Goal: Check status: Check status

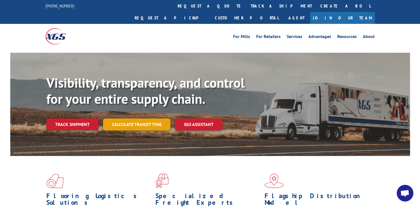
click at [144, 118] on link "Calculate transit time" at bounding box center [136, 124] width 67 height 12
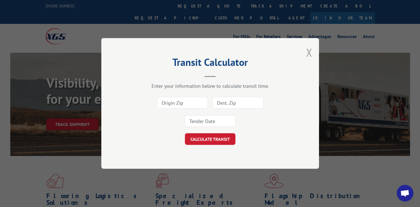
click at [309, 54] on button "Close modal" at bounding box center [309, 52] width 6 height 15
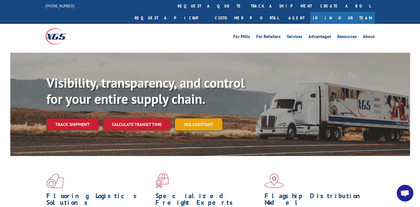
click at [211, 118] on link "XGS ASSISTANT" at bounding box center [198, 124] width 47 height 12
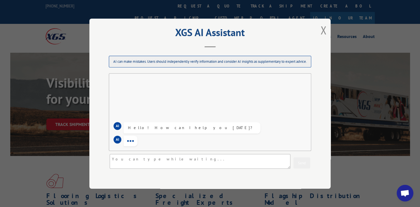
click at [329, 32] on div "XGS AI Assistant AI can make mistakes. Users should independently verify inform…" at bounding box center [209, 104] width 241 height 170
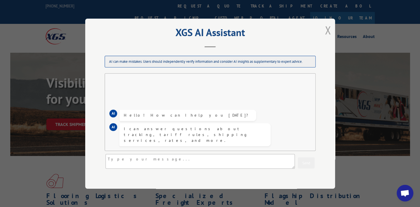
click at [327, 31] on button "Close modal" at bounding box center [328, 30] width 6 height 15
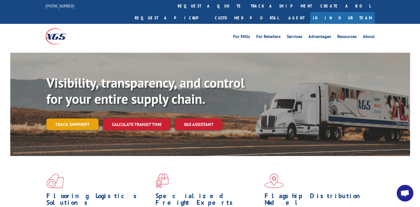
click at [92, 118] on link "Track shipment" at bounding box center [72, 124] width 52 height 12
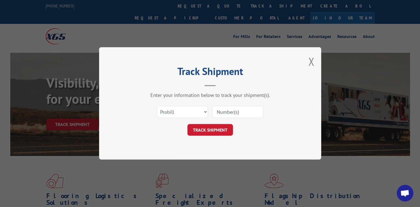
click at [224, 113] on input at bounding box center [237, 112] width 51 height 12
type input "17472794"
click at [221, 121] on div "Select category... Probill BOL PO 17472794" at bounding box center [210, 112] width 167 height 18
click at [218, 126] on button "TRACK SHIPMENT" at bounding box center [210, 130] width 46 height 12
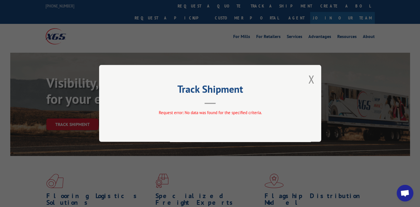
click at [315, 81] on div "Track Shipment Request error: No data was found for the specified criteria." at bounding box center [210, 103] width 222 height 77
click at [302, 84] on div "Track Shipment Request error: No data was found for the specified criteria." at bounding box center [210, 103] width 222 height 77
click at [311, 80] on button "Close modal" at bounding box center [311, 79] width 6 height 15
